Goal: Task Accomplishment & Management: Use online tool/utility

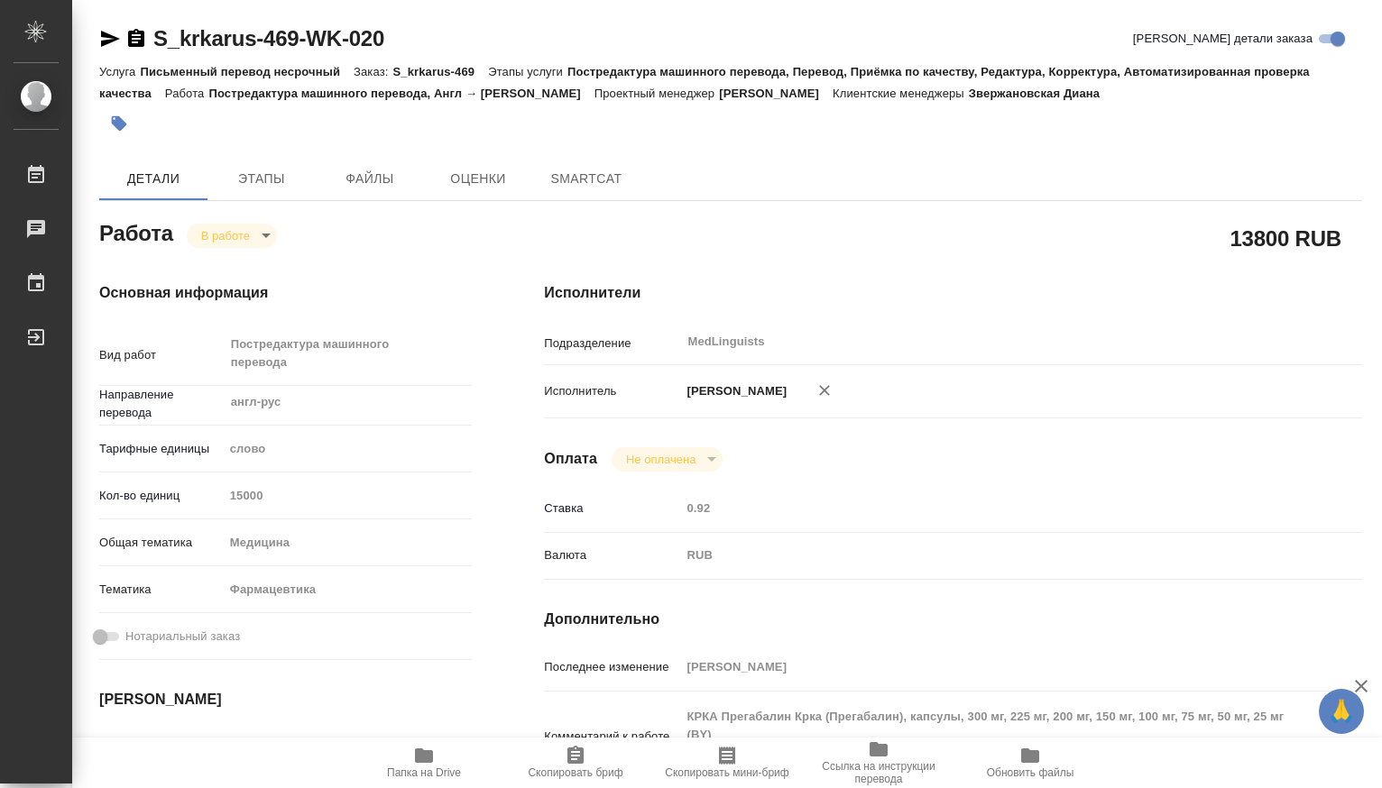
type textarea "x"
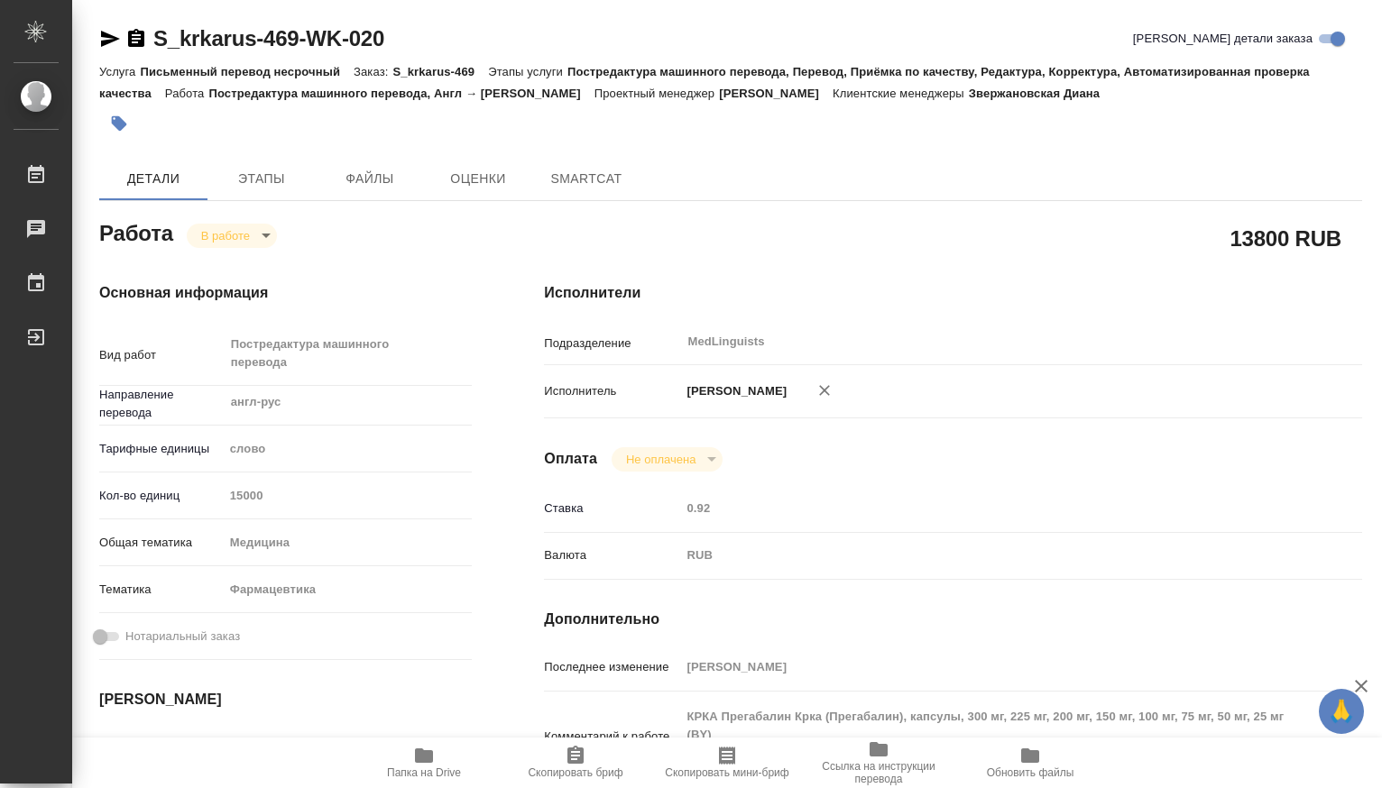
type textarea "x"
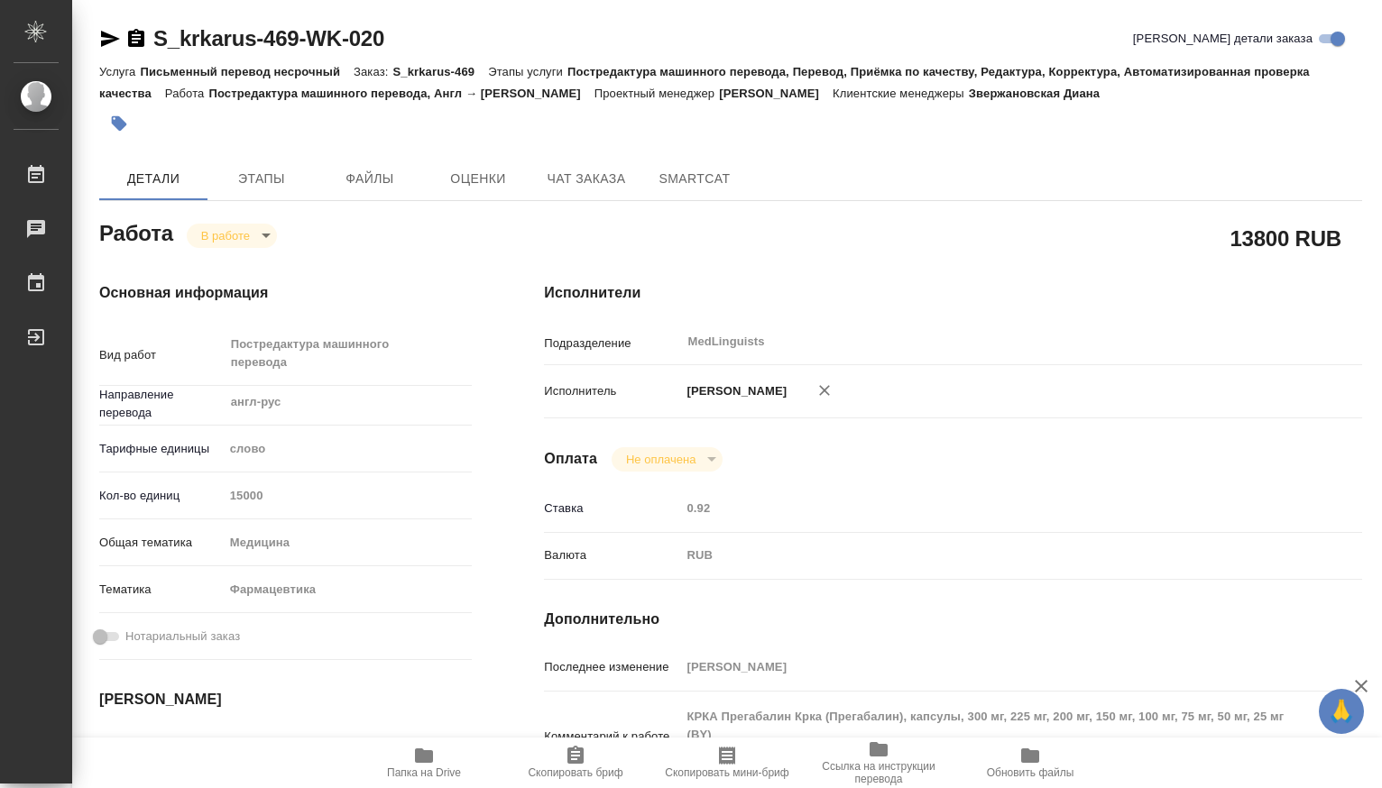
scroll to position [300, 0]
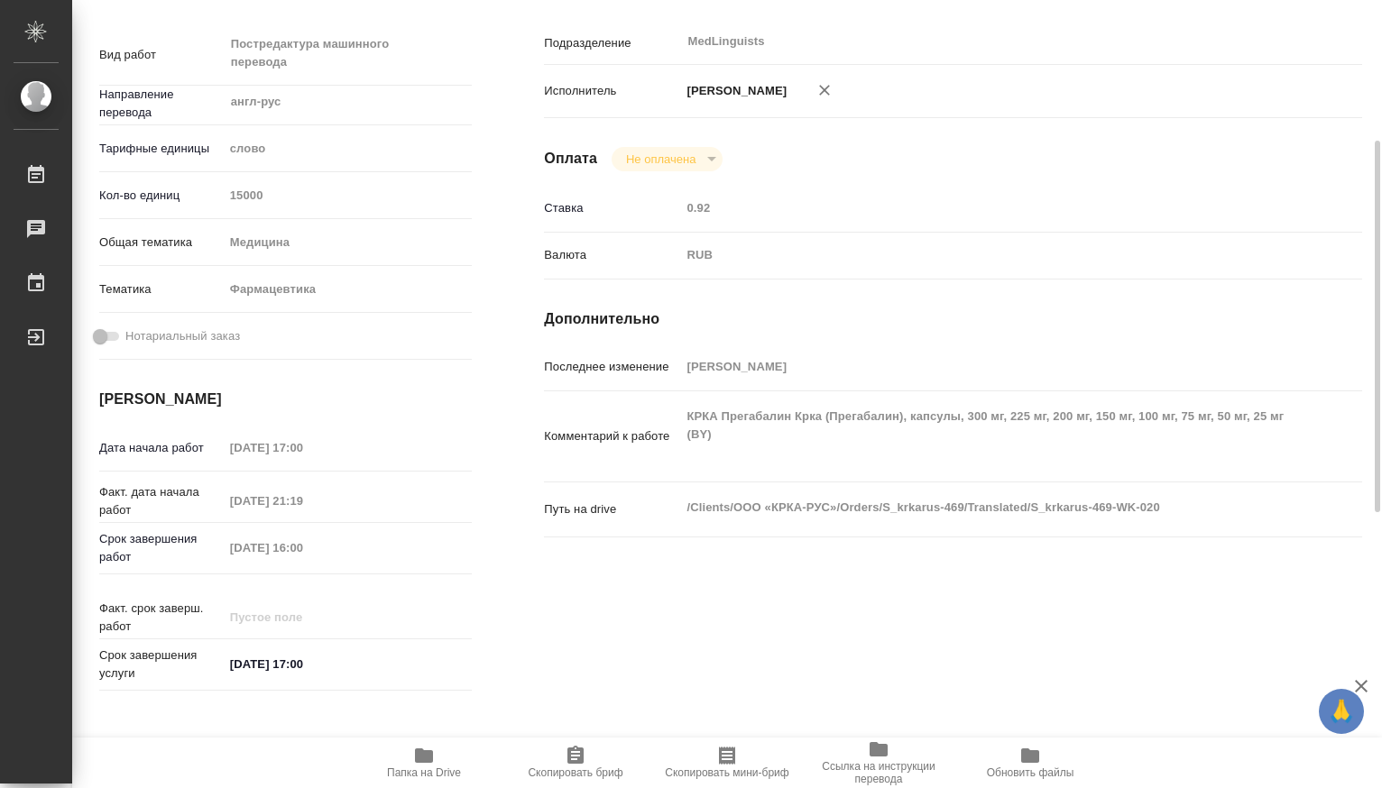
type textarea "x"
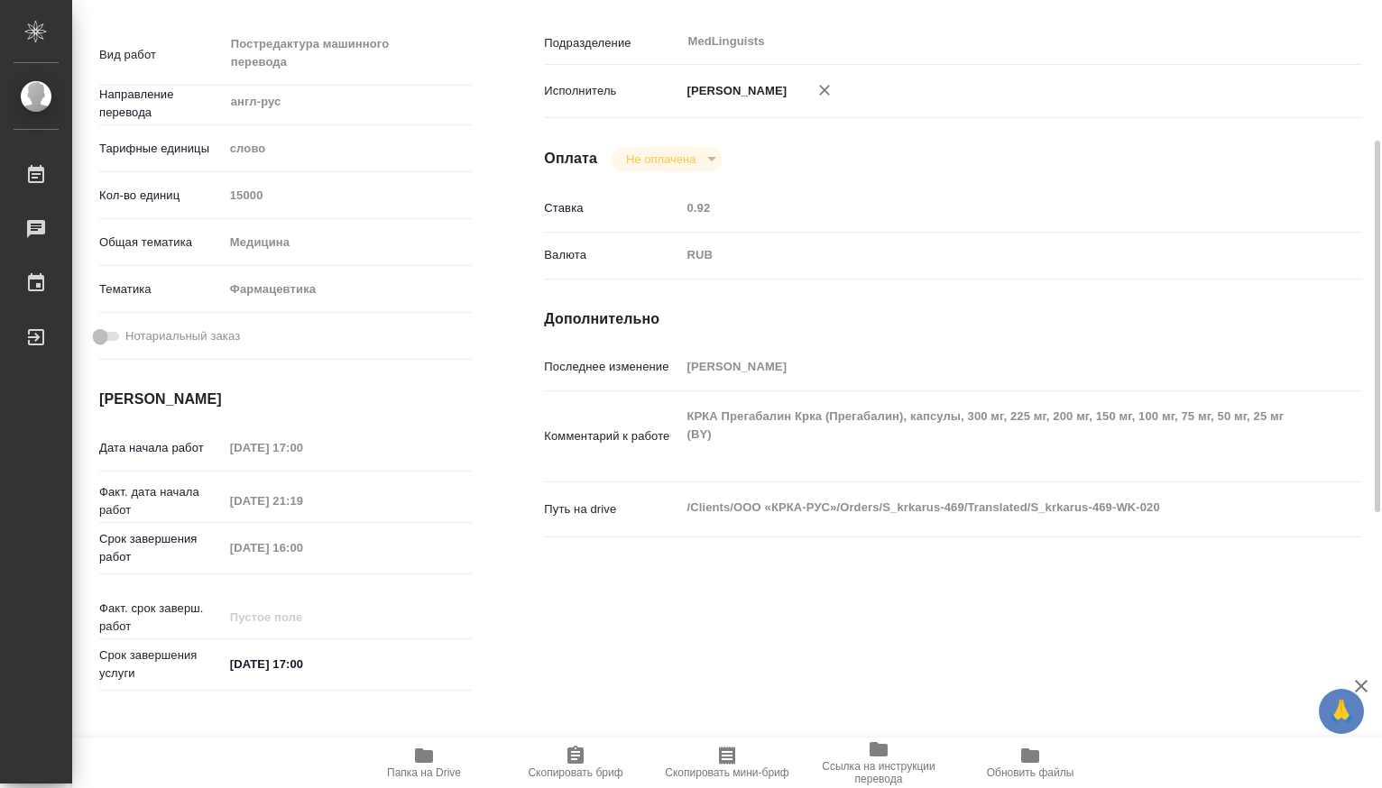
type textarea "x"
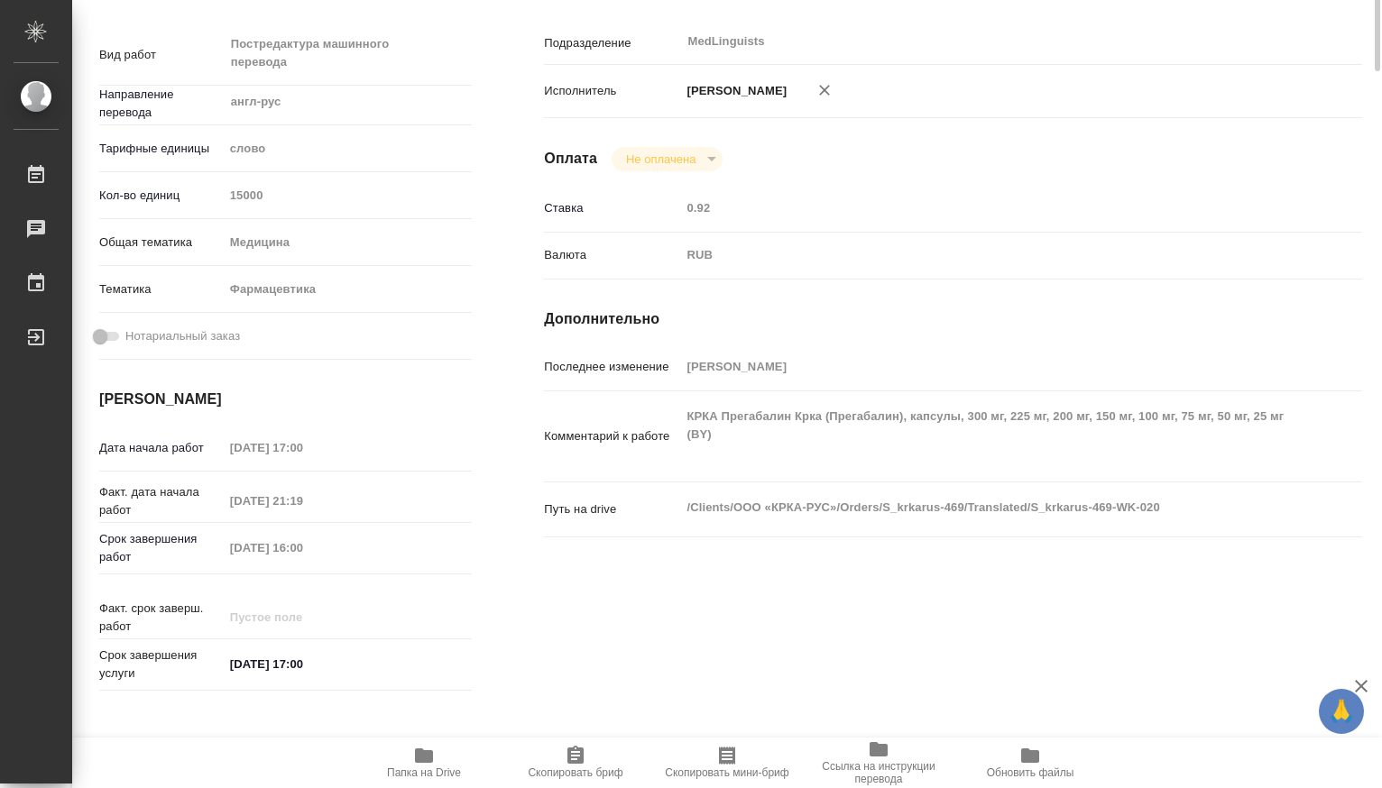
scroll to position [0, 0]
